Goal: Complete application form: Complete application form

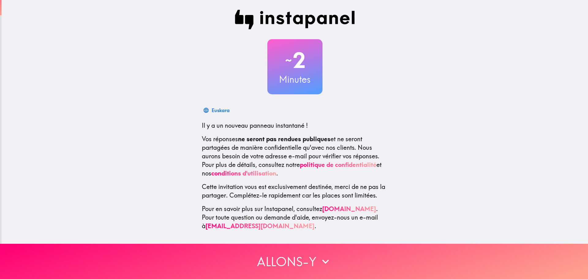
scroll to position [1, 0]
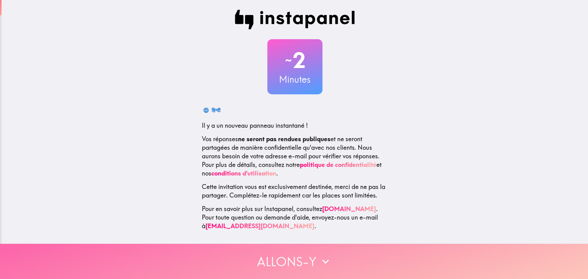
click at [278, 256] on button "Allons-y" at bounding box center [294, 261] width 588 height 35
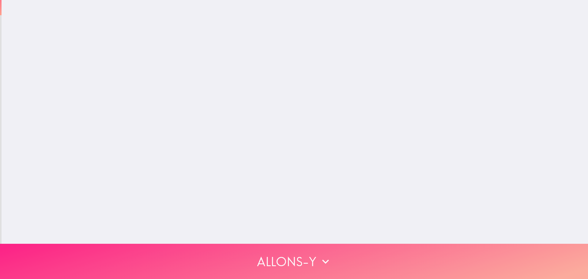
scroll to position [0, 0]
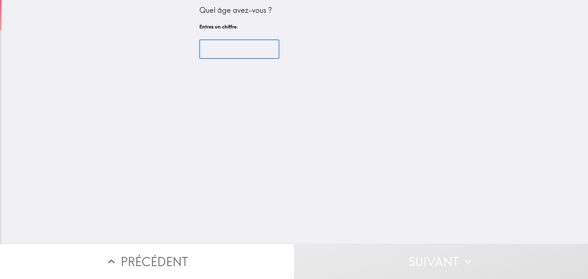
click at [217, 56] on input "number" at bounding box center [239, 49] width 80 height 19
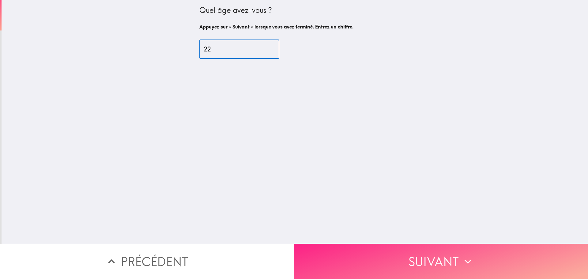
type input "22"
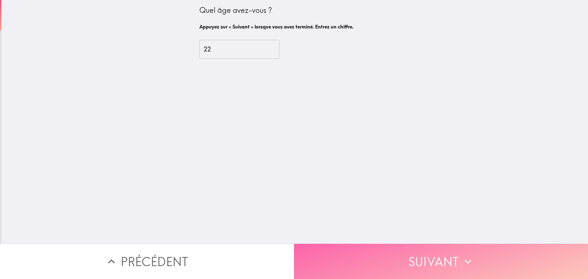
click at [427, 251] on button "Suivant" at bounding box center [441, 261] width 294 height 35
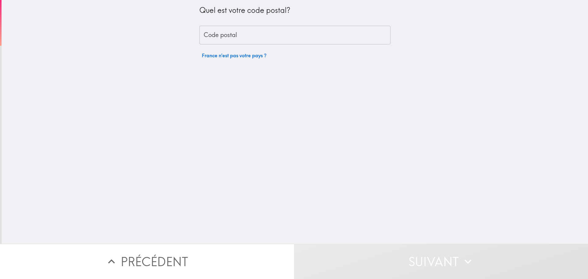
click at [238, 27] on input "Code postal" at bounding box center [294, 35] width 191 height 19
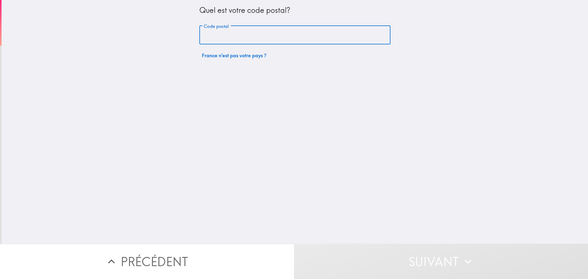
type input "60680"
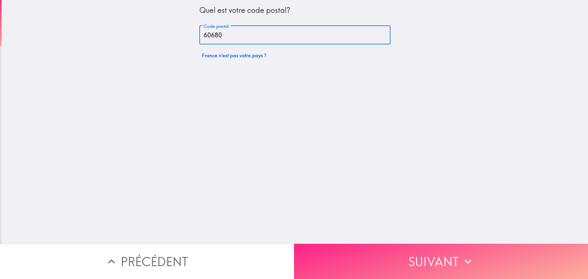
click at [384, 265] on button "Suivant" at bounding box center [441, 261] width 294 height 35
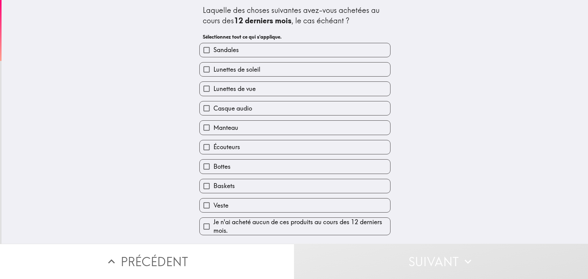
click at [216, 71] on span "Lunettes de soleil" at bounding box center [237, 69] width 47 height 9
click at [214, 71] on input "Lunettes de soleil" at bounding box center [207, 69] width 14 height 14
checkbox input "true"
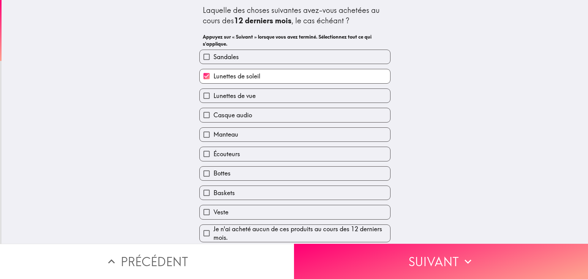
click at [214, 96] on span "Lunettes de vue" at bounding box center [235, 96] width 42 height 9
click at [214, 96] on input "Lunettes de vue" at bounding box center [207, 96] width 14 height 14
checkbox input "true"
click at [221, 191] on span "Baskets" at bounding box center [224, 193] width 21 height 9
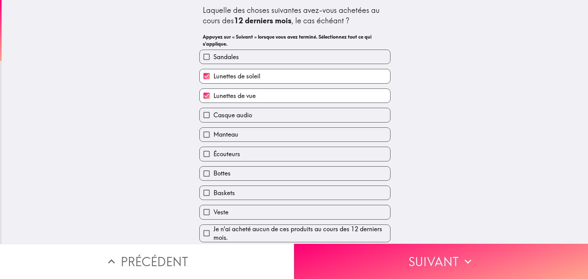
click at [214, 191] on input "Baskets" at bounding box center [207, 193] width 14 height 14
checkbox input "true"
drag, startPoint x: 354, startPoint y: 263, endPoint x: 354, endPoint y: 258, distance: 5.2
click at [354, 263] on button "Suivant" at bounding box center [441, 261] width 294 height 35
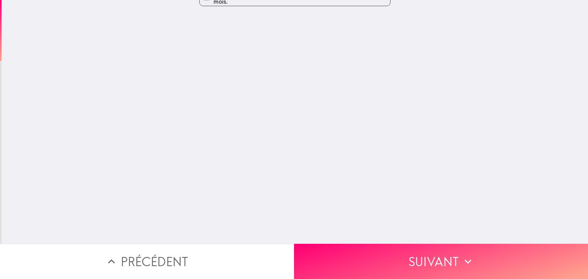
scroll to position [0, 0]
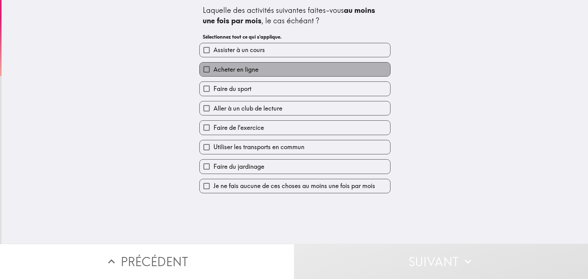
click at [214, 70] on span "Acheter en ligne" at bounding box center [236, 69] width 45 height 9
click at [214, 70] on input "Acheter en ligne" at bounding box center [207, 69] width 14 height 14
checkbox input "true"
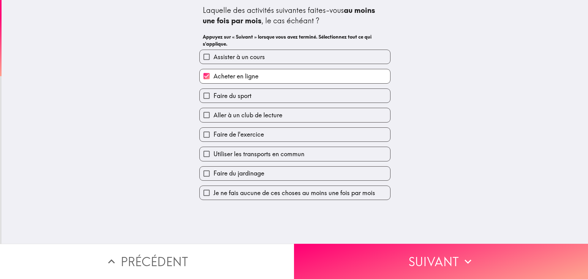
click at [216, 95] on span "Faire du sport" at bounding box center [233, 96] width 38 height 9
click at [214, 95] on input "Faire du sport" at bounding box center [207, 96] width 14 height 14
checkbox input "true"
click at [220, 134] on span "Faire de l'exercice" at bounding box center [239, 134] width 51 height 9
click at [214, 134] on input "Faire de l'exercice" at bounding box center [207, 135] width 14 height 14
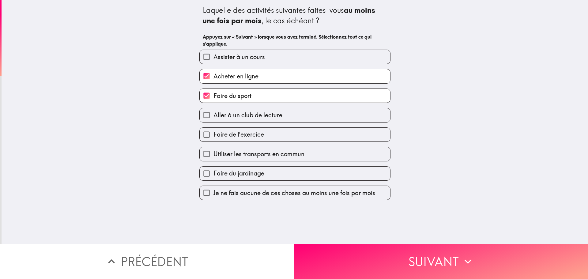
checkbox input "true"
click at [239, 151] on span "Utiliser les transports en commun" at bounding box center [259, 154] width 91 height 9
click at [214, 151] on input "Utiliser les transports en commun" at bounding box center [207, 154] width 14 height 14
checkbox input "true"
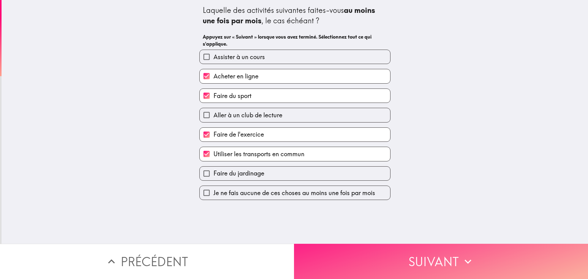
click at [350, 254] on button "Suivant" at bounding box center [441, 261] width 294 height 35
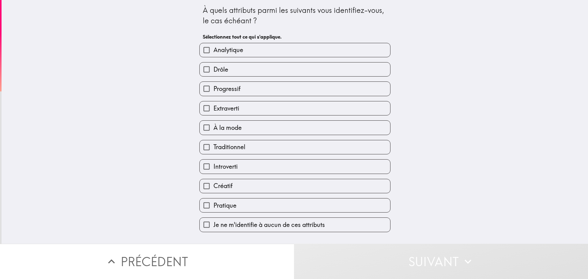
click at [217, 185] on span "Créatif" at bounding box center [223, 186] width 19 height 9
click at [214, 185] on input "Créatif" at bounding box center [207, 186] width 14 height 14
checkbox input "true"
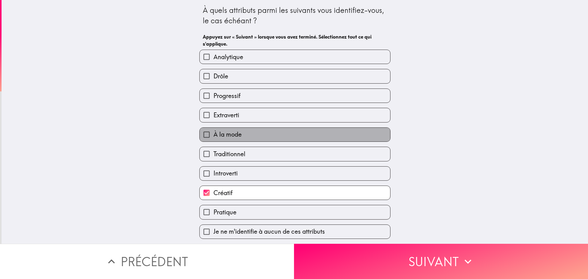
click at [217, 134] on span "À la mode" at bounding box center [228, 134] width 28 height 9
click at [214, 134] on input "À la mode" at bounding box center [207, 135] width 14 height 14
checkbox input "true"
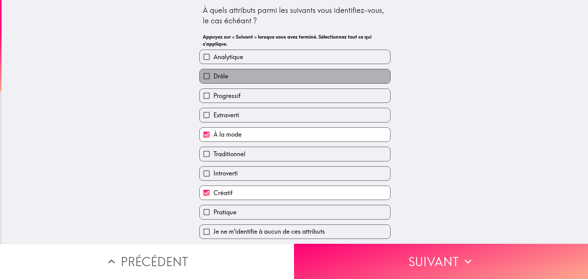
click at [216, 76] on span "Drôle" at bounding box center [221, 76] width 15 height 9
click at [214, 76] on input "Drôle" at bounding box center [207, 76] width 14 height 14
checkbox input "true"
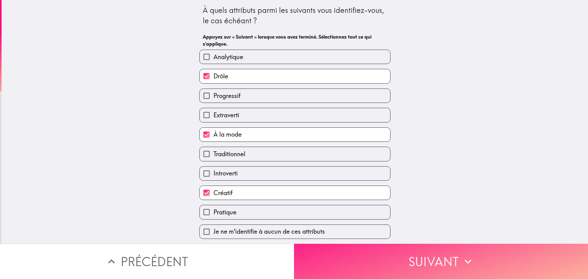
click at [331, 260] on button "Suivant" at bounding box center [441, 261] width 294 height 35
